Goal: Task Accomplishment & Management: Use online tool/utility

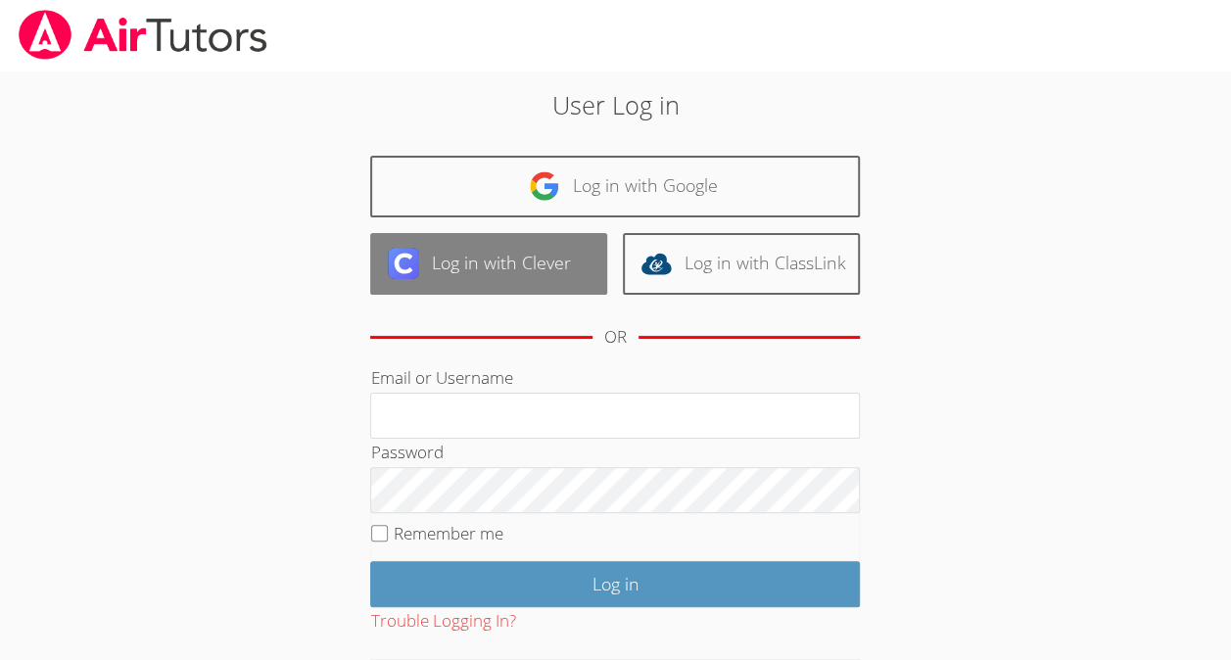
click at [576, 233] on link "Log in with Clever" at bounding box center [488, 264] width 237 height 62
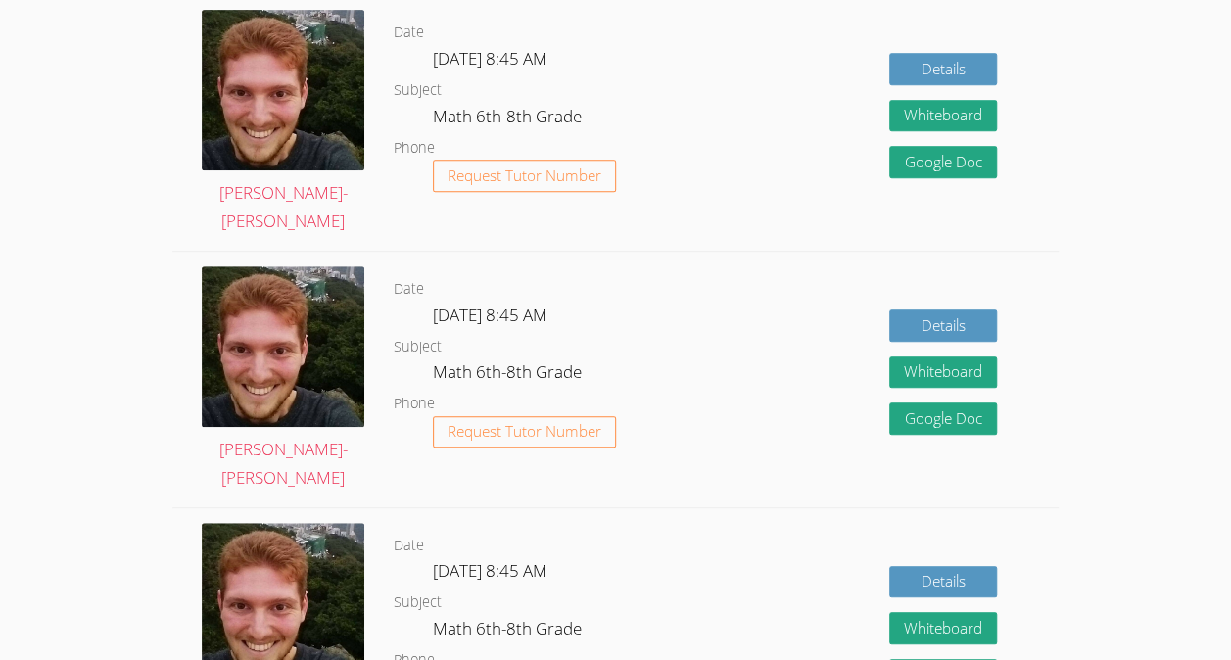
scroll to position [403, 0]
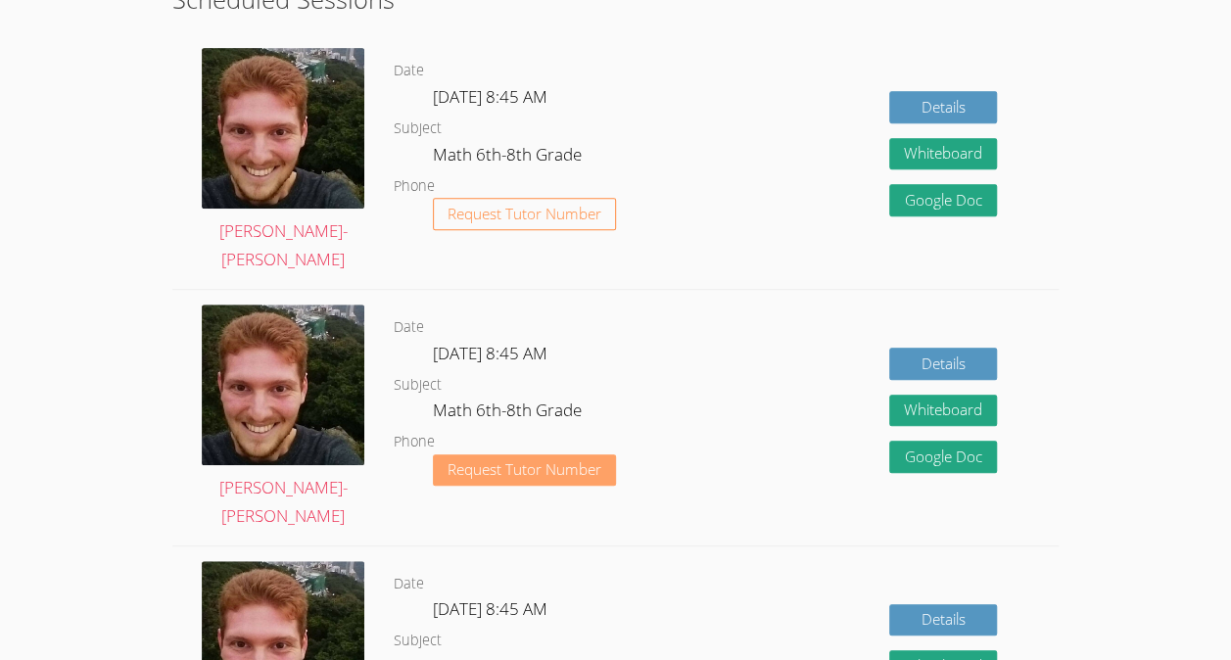
click at [568, 462] on span "Request Tutor Number" at bounding box center [525, 469] width 154 height 15
